Goal: Task Accomplishment & Management: Use online tool/utility

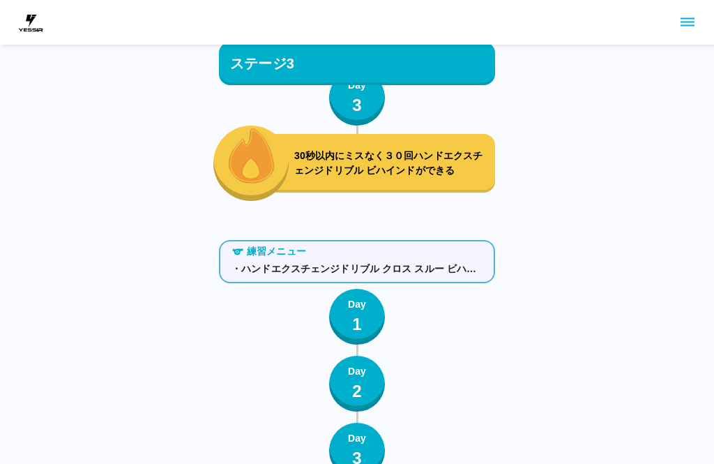
scroll to position [5809, 0]
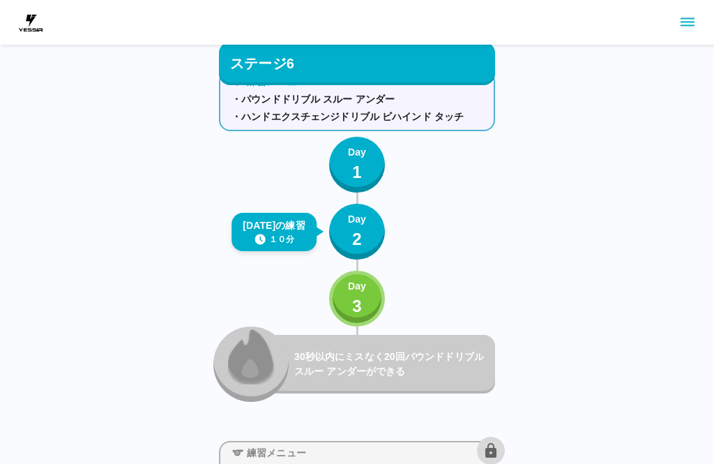
click at [691, 24] on icon "sidemenu" at bounding box center [687, 22] width 17 height 17
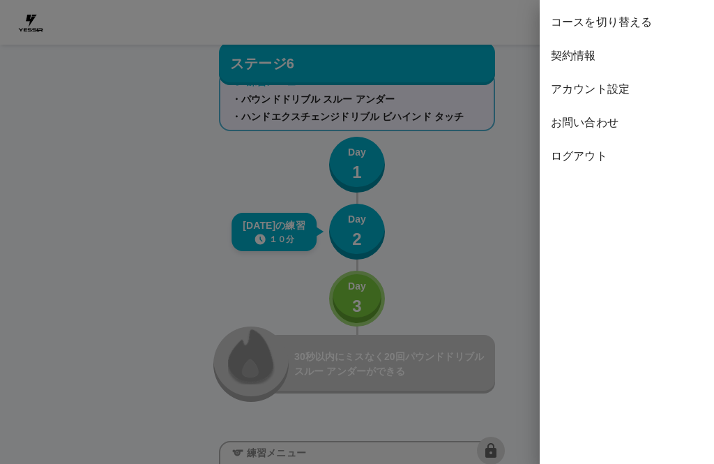
click at [594, 159] on span "ログアウト" at bounding box center [627, 156] width 152 height 17
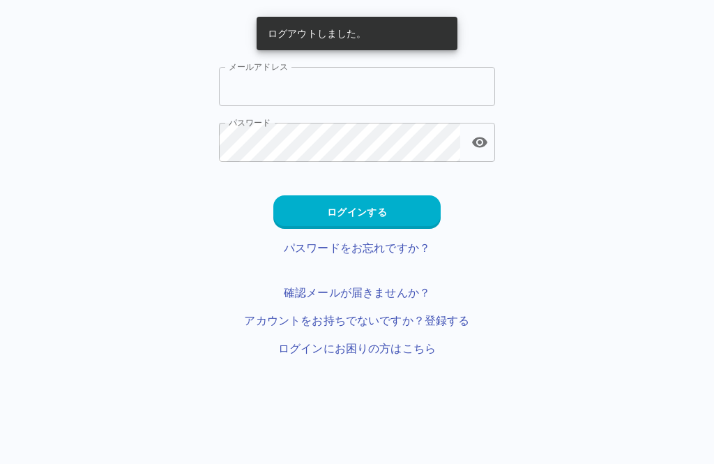
click at [439, 81] on input "メールアドレス" at bounding box center [357, 86] width 276 height 39
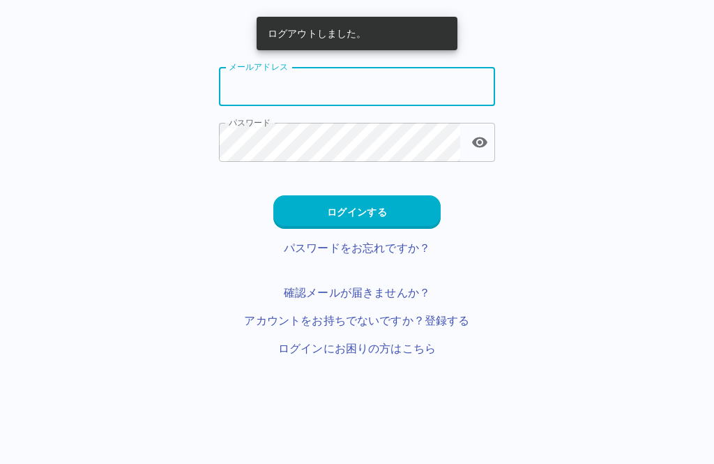
click at [373, 70] on input "メールアドレス" at bounding box center [357, 86] width 276 height 39
type input "**********"
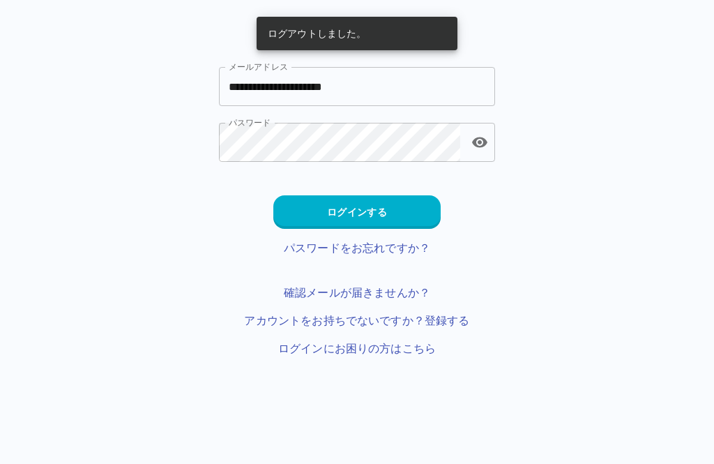
click at [403, 210] on button "ログインする" at bounding box center [356, 211] width 167 height 33
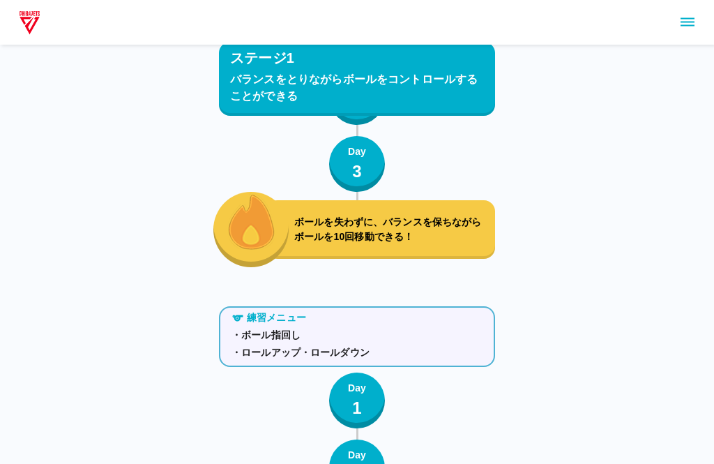
scroll to position [3602, 0]
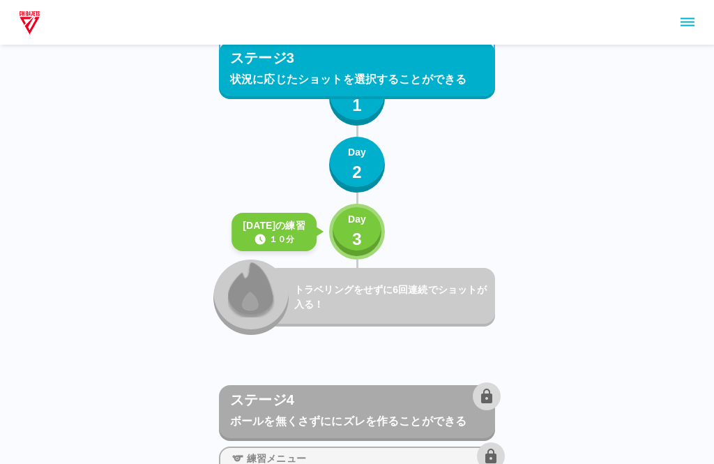
click at [366, 228] on div "Day 3" at bounding box center [357, 232] width 18 height 40
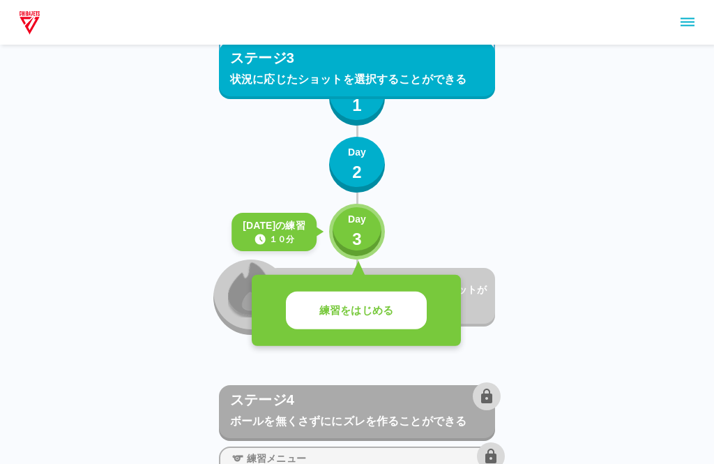
click at [410, 318] on button "練習をはじめる" at bounding box center [356, 311] width 141 height 38
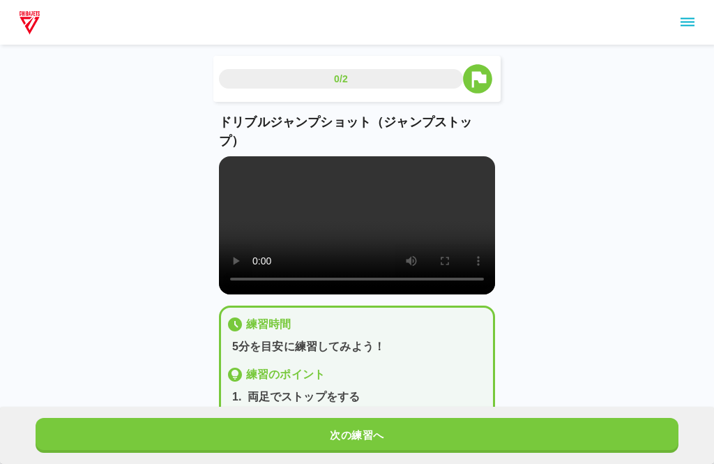
click at [406, 449] on button "次の練習へ" at bounding box center [357, 435] width 643 height 35
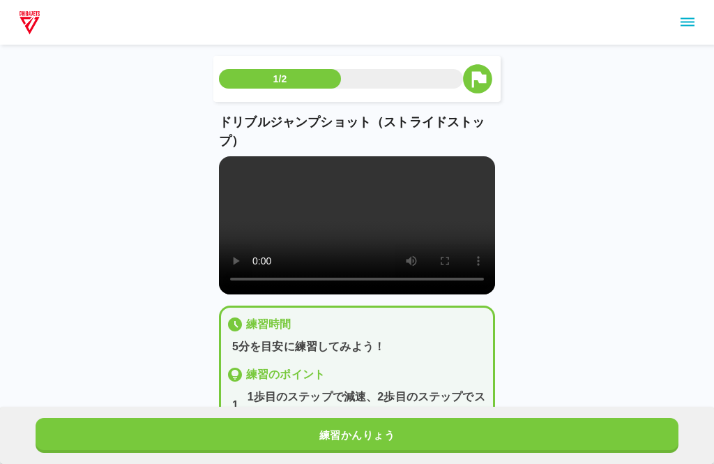
click at [426, 442] on button "練習かんりょう" at bounding box center [357, 435] width 643 height 35
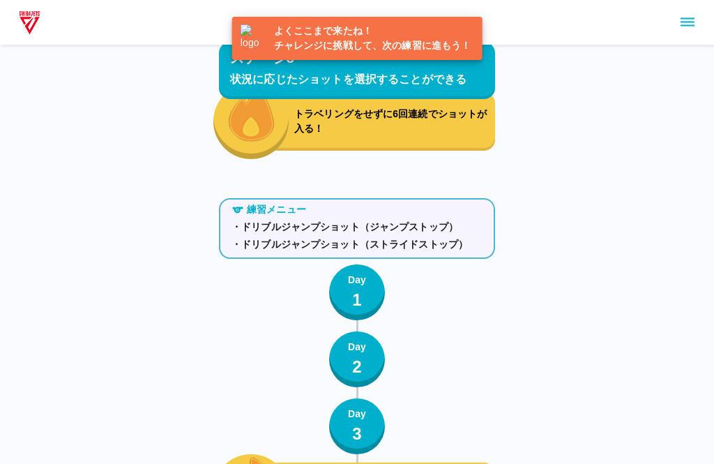
scroll to position [3673, 0]
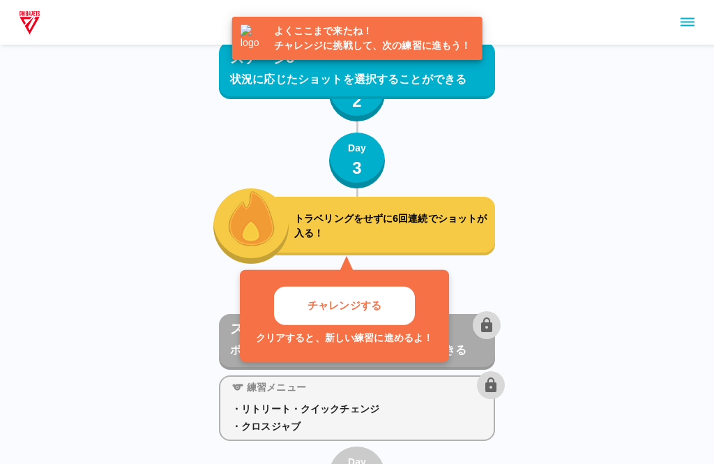
click at [404, 297] on button "チャレンジする" at bounding box center [344, 306] width 141 height 38
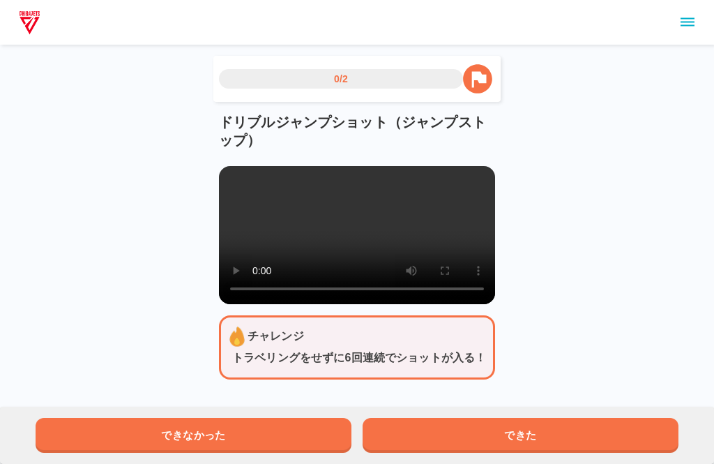
click at [456, 430] on button "できた" at bounding box center [521, 435] width 316 height 35
click at [450, 428] on button "できた" at bounding box center [521, 435] width 316 height 35
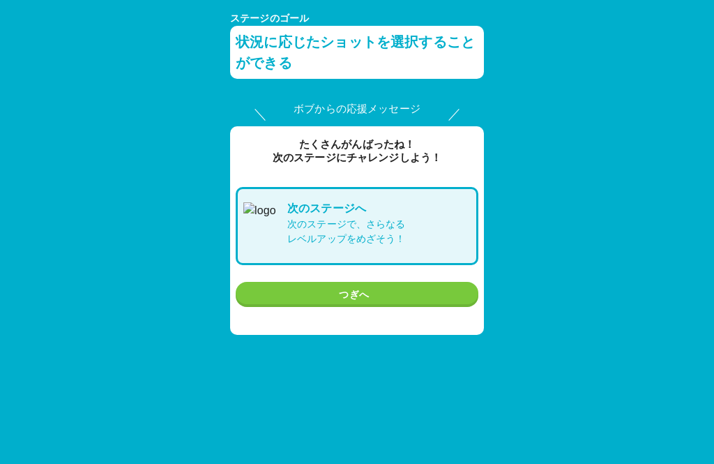
click at [415, 301] on button "つぎへ" at bounding box center [357, 295] width 243 height 26
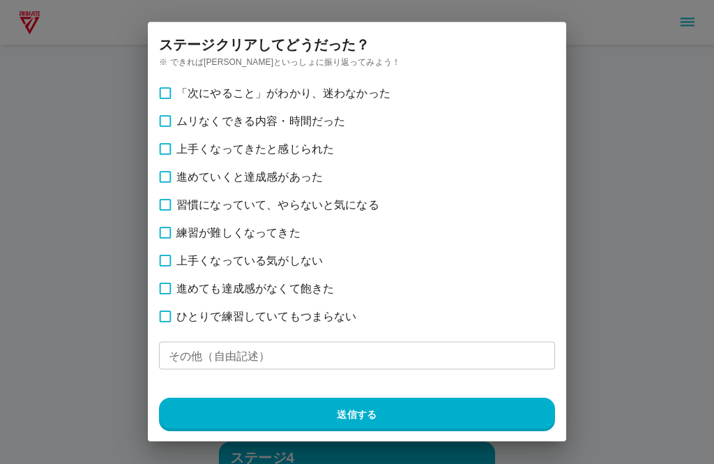
scroll to position [3673, 0]
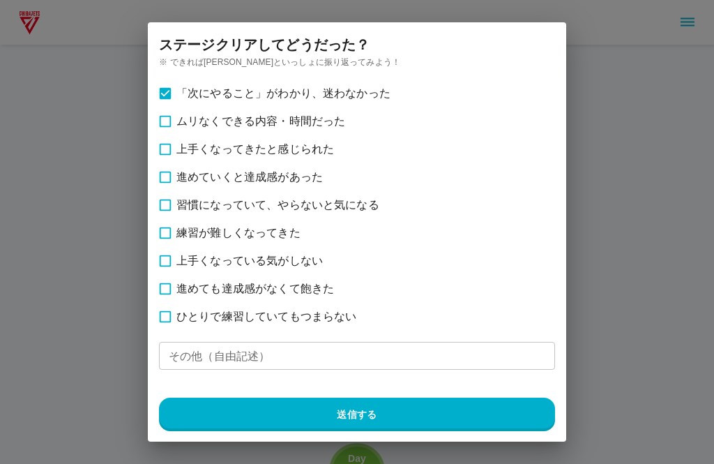
click at [405, 415] on button "送信する" at bounding box center [357, 414] width 396 height 33
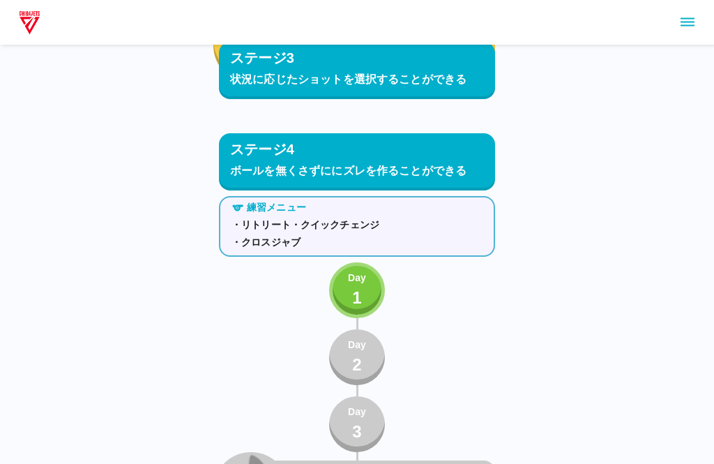
scroll to position [3854, 0]
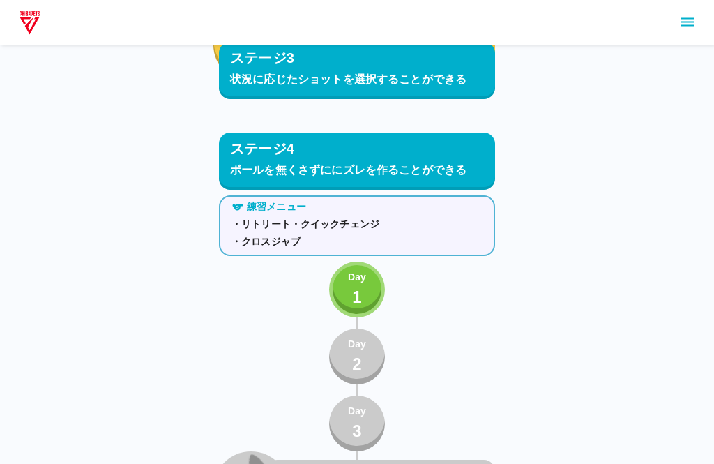
click at [350, 297] on div "Day 1" at bounding box center [357, 290] width 18 height 40
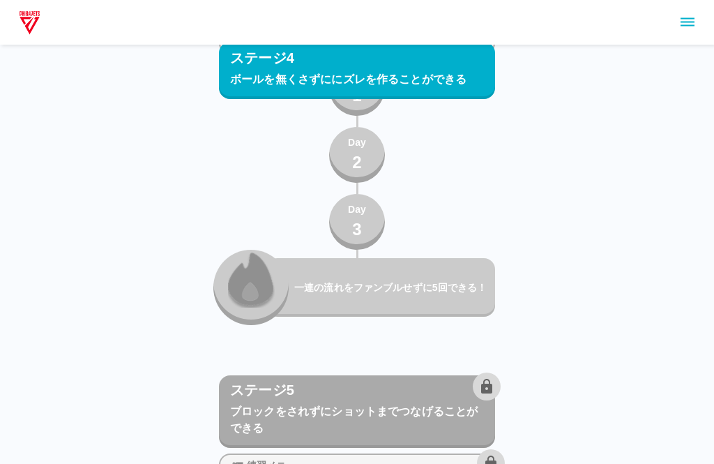
scroll to position [5164, 0]
